Goal: Answer question/provide support: Share knowledge or assist other users

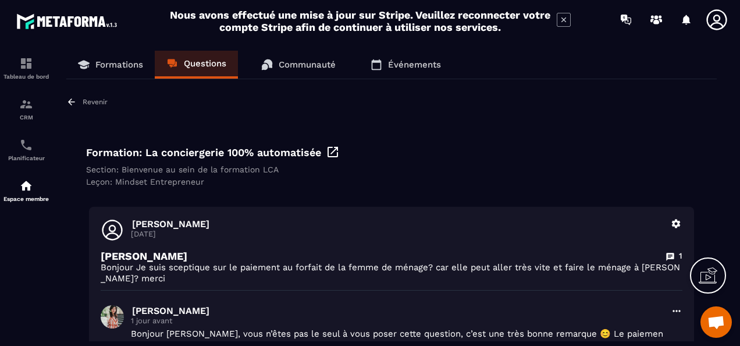
click at [716, 19] on icon at bounding box center [716, 19] width 23 height 23
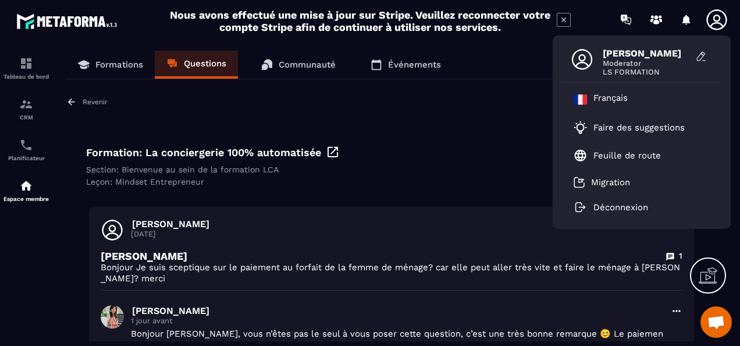
click at [421, 184] on div "Leçon: Mindset Entrepreneur" at bounding box center [391, 181] width 611 height 9
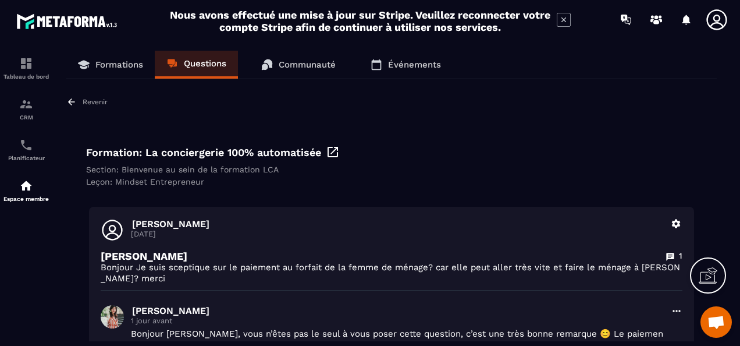
click at [121, 66] on p "Formations" at bounding box center [119, 64] width 48 height 10
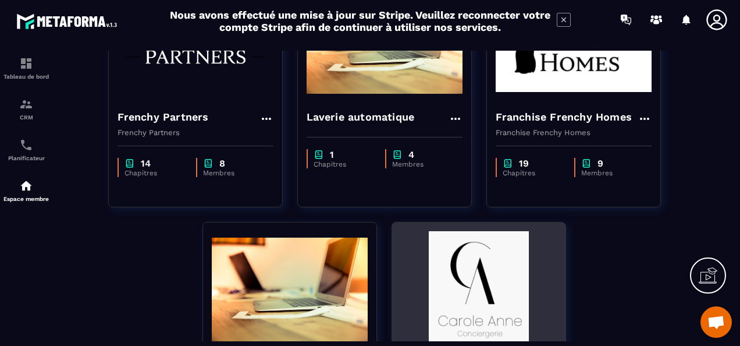
scroll to position [233, 0]
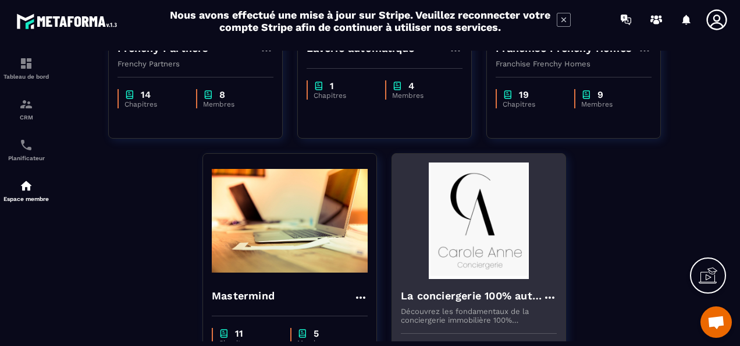
click at [486, 230] on img at bounding box center [479, 220] width 156 height 116
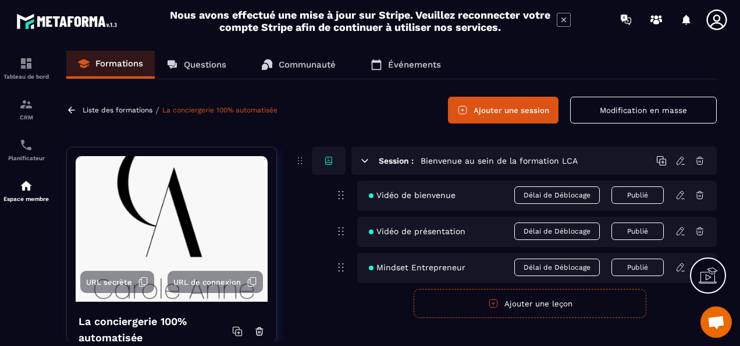
click at [210, 64] on p "Questions" at bounding box center [205, 64] width 42 height 10
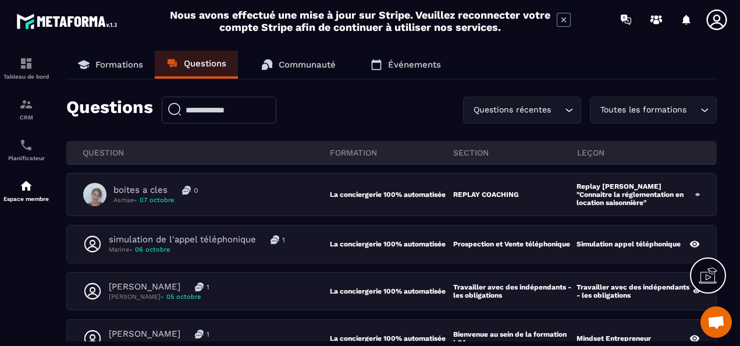
click at [710, 24] on icon at bounding box center [716, 19] width 23 height 23
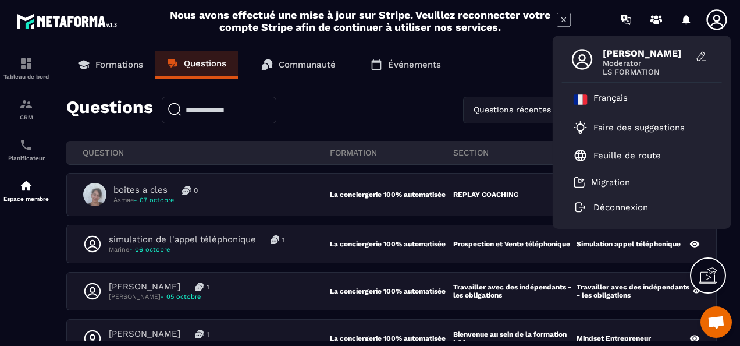
click at [42, 288] on div at bounding box center [26, 196] width 52 height 314
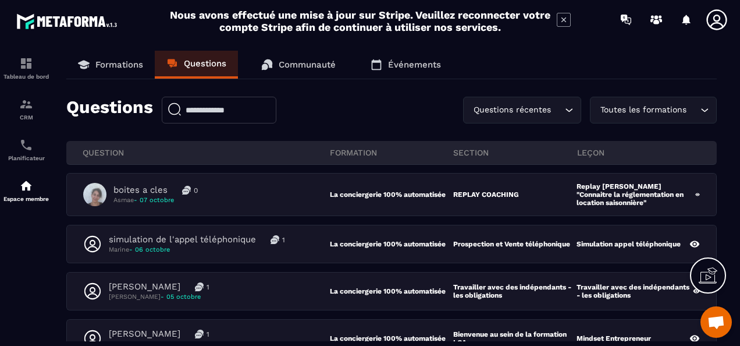
click at [705, 107] on icon "Search for option" at bounding box center [705, 110] width 12 height 12
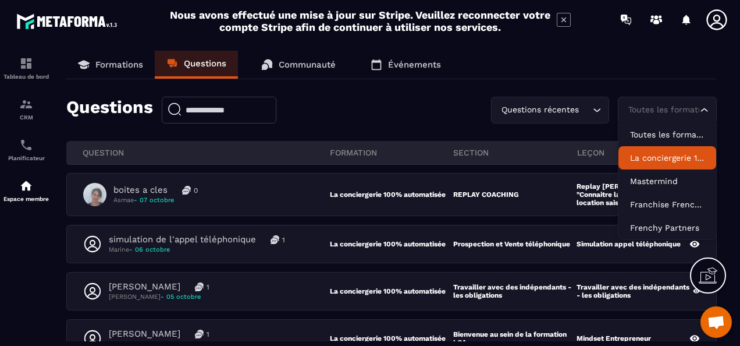
click at [663, 161] on p "La conciergerie 100% automatisée" at bounding box center [667, 158] width 75 height 12
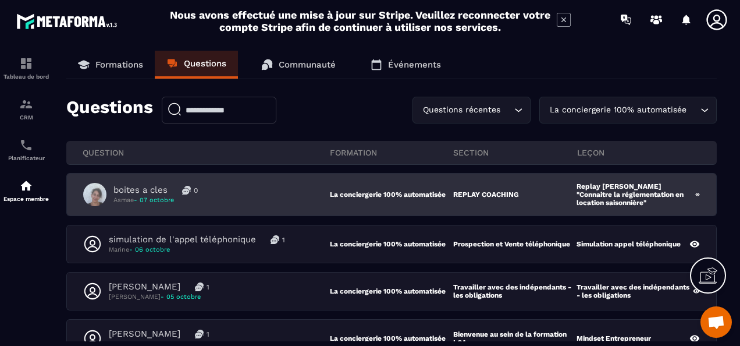
scroll to position [58, 0]
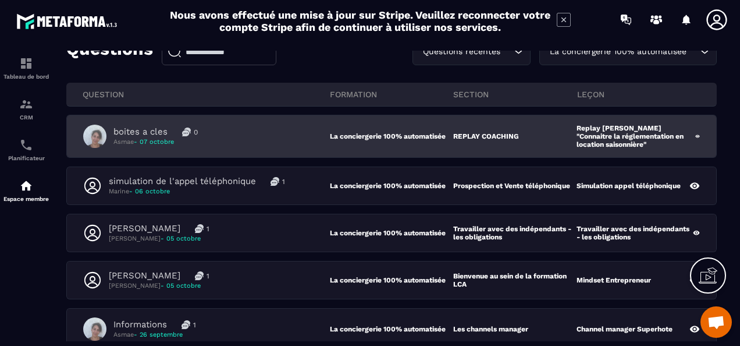
click at [286, 141] on div "boites a cles 0 Asmae - 07 octobre" at bounding box center [206, 136] width 247 height 23
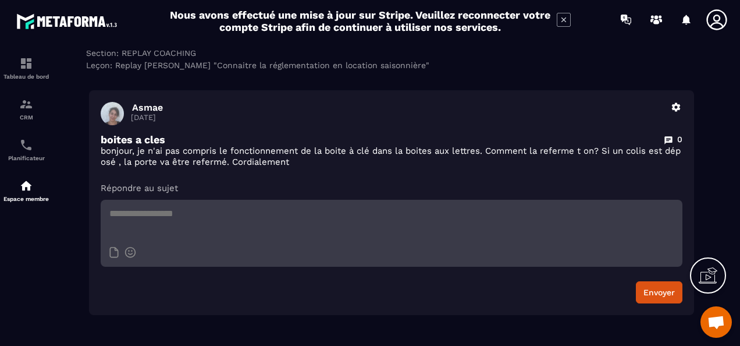
scroll to position [58, 0]
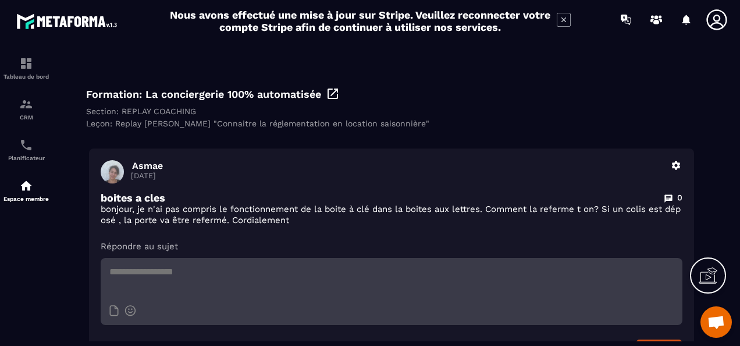
click at [271, 276] on textarea at bounding box center [392, 278] width 582 height 41
paste textarea "**********"
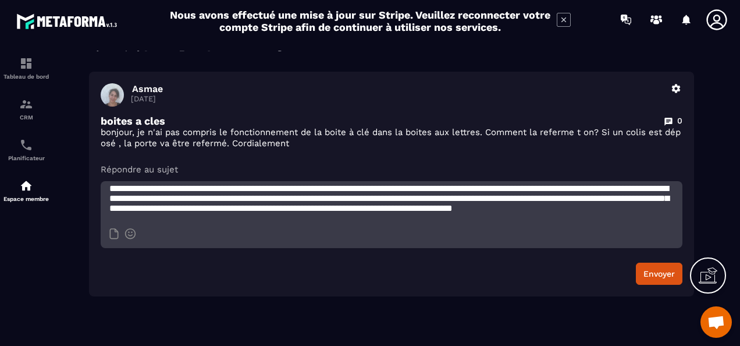
scroll to position [169, 0]
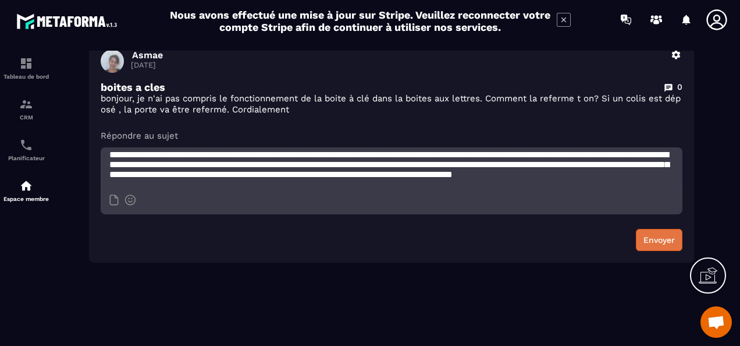
type textarea "**********"
click at [664, 237] on button "Envoyer" at bounding box center [659, 240] width 47 height 22
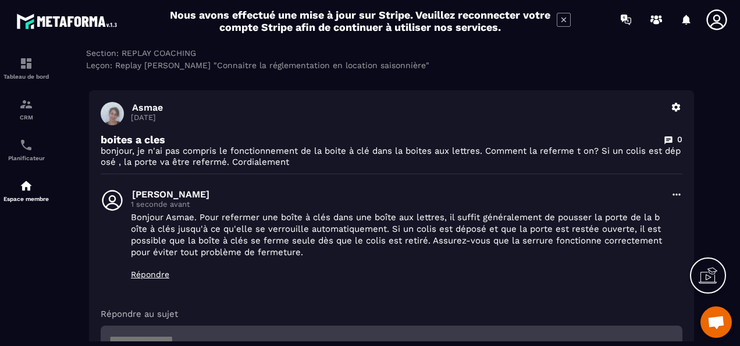
scroll to position [0, 0]
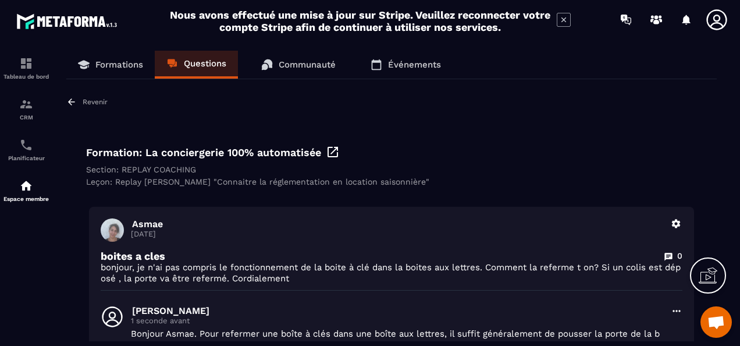
click at [204, 64] on p "Questions" at bounding box center [205, 63] width 42 height 10
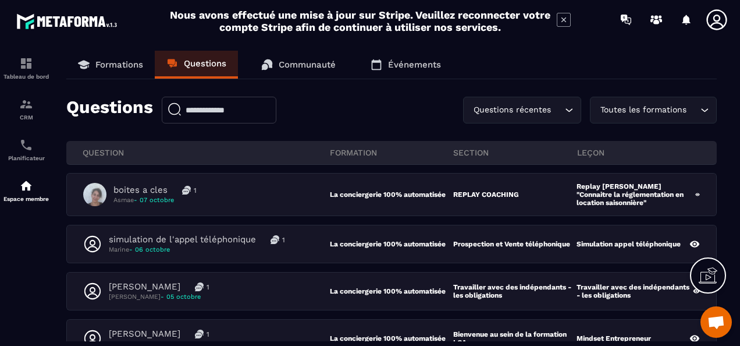
click at [694, 105] on input "Search for option" at bounding box center [693, 110] width 9 height 13
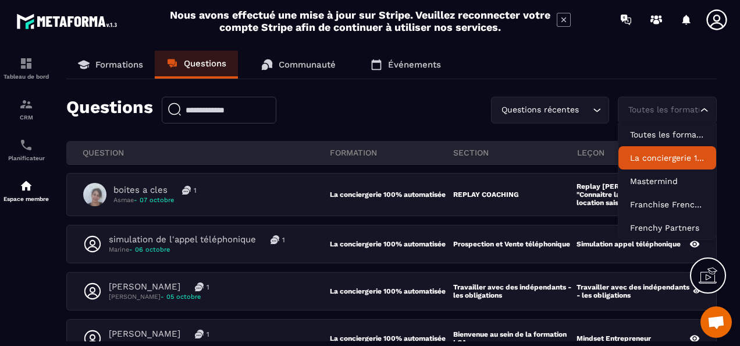
click at [672, 159] on p "La conciergerie 100% automatisée" at bounding box center [667, 158] width 75 height 12
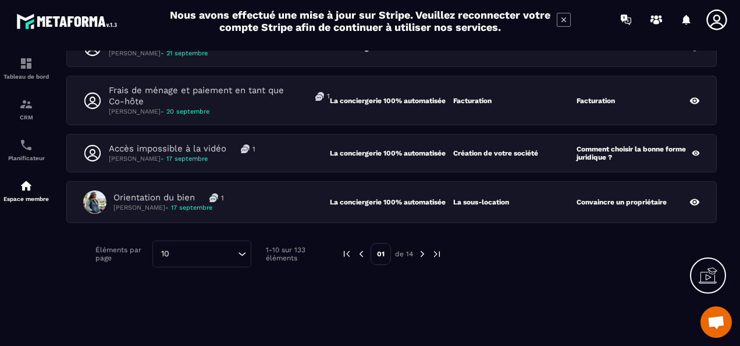
scroll to position [440, 0]
click at [417, 249] on img at bounding box center [422, 254] width 10 height 10
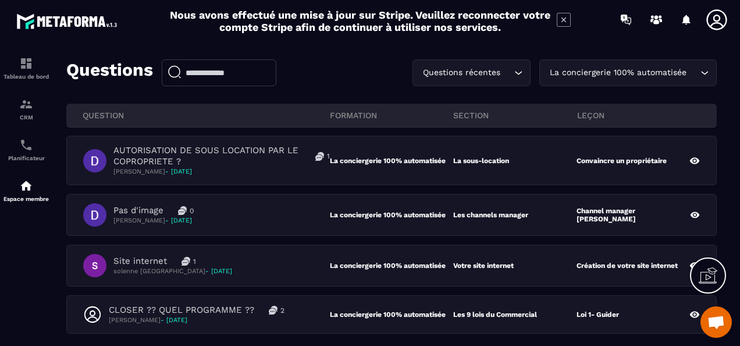
scroll to position [95, 0]
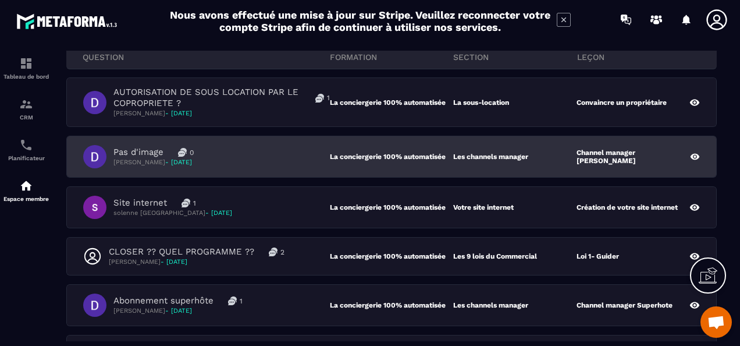
click at [272, 157] on div "Pas d'image 0 Dominique Gallet - 16 septembre" at bounding box center [206, 156] width 247 height 23
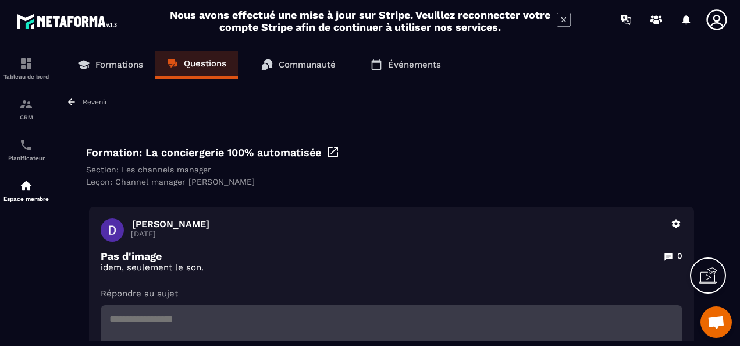
click at [205, 70] on link "Questions" at bounding box center [196, 65] width 83 height 28
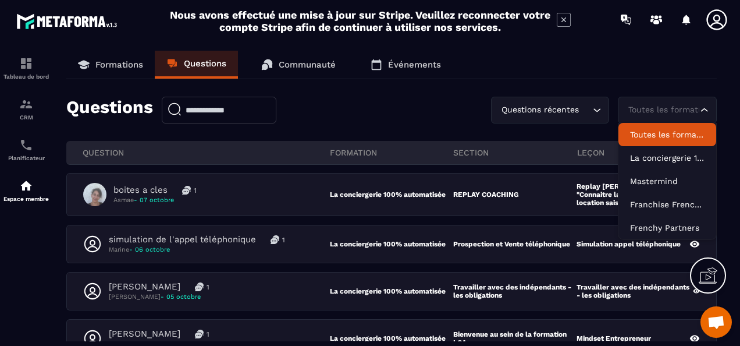
click at [681, 107] on div "Toutes les formations" at bounding box center [662, 110] width 75 height 13
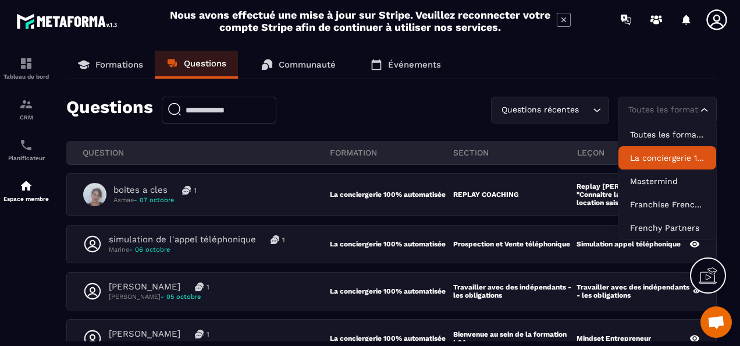
click at [672, 155] on p "La conciergerie 100% automatisée" at bounding box center [667, 158] width 75 height 12
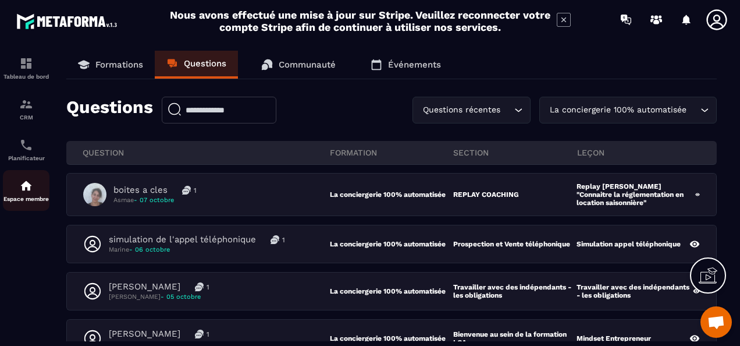
click at [23, 194] on div "Espace membre" at bounding box center [26, 190] width 47 height 23
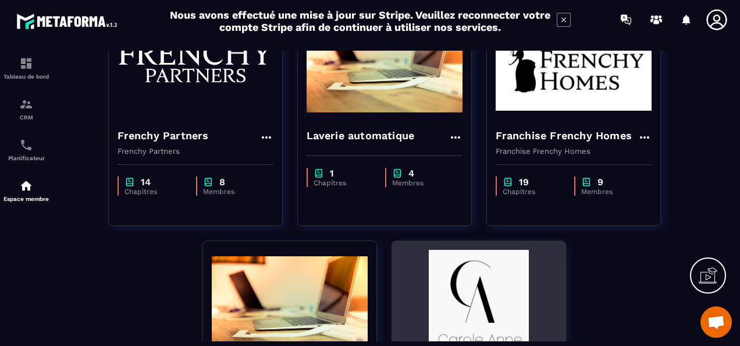
scroll to position [233, 0]
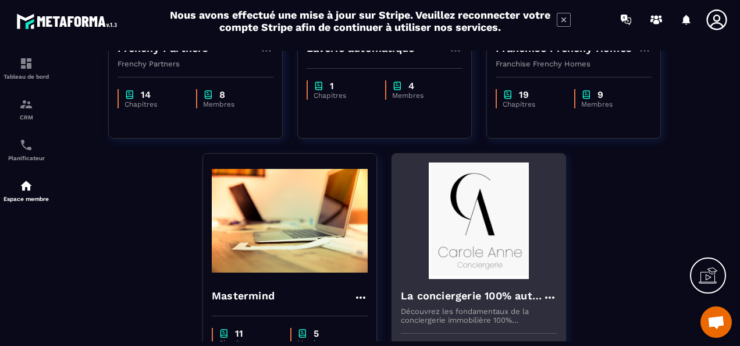
click at [488, 238] on img at bounding box center [479, 220] width 156 height 116
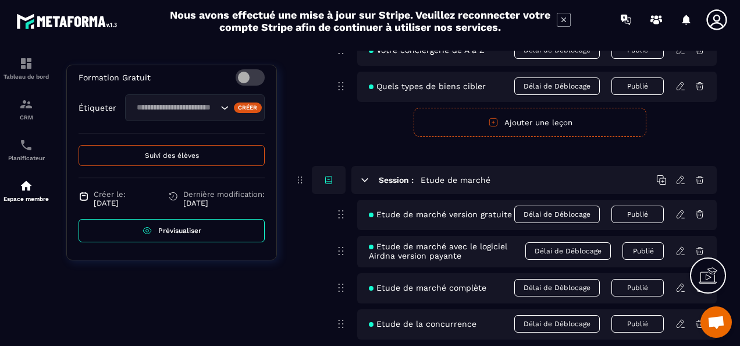
scroll to position [349, 0]
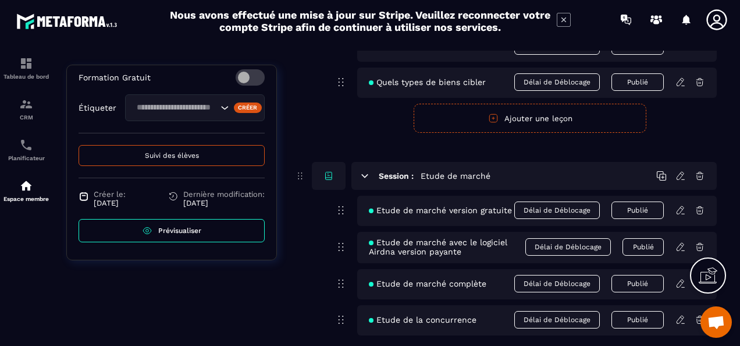
click at [175, 230] on span "Prévisualiser" at bounding box center [179, 230] width 43 height 8
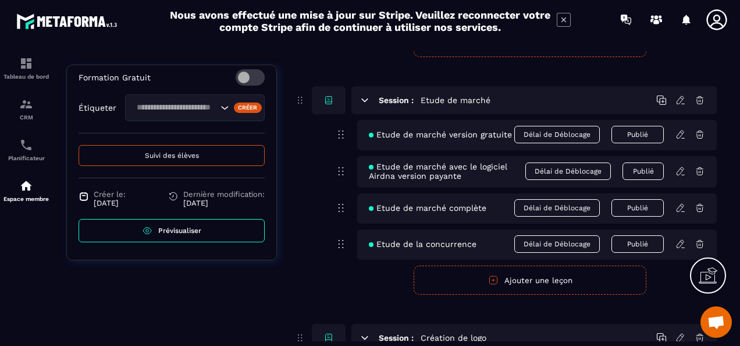
scroll to position [407, 0]
